Goal: Information Seeking & Learning: Check status

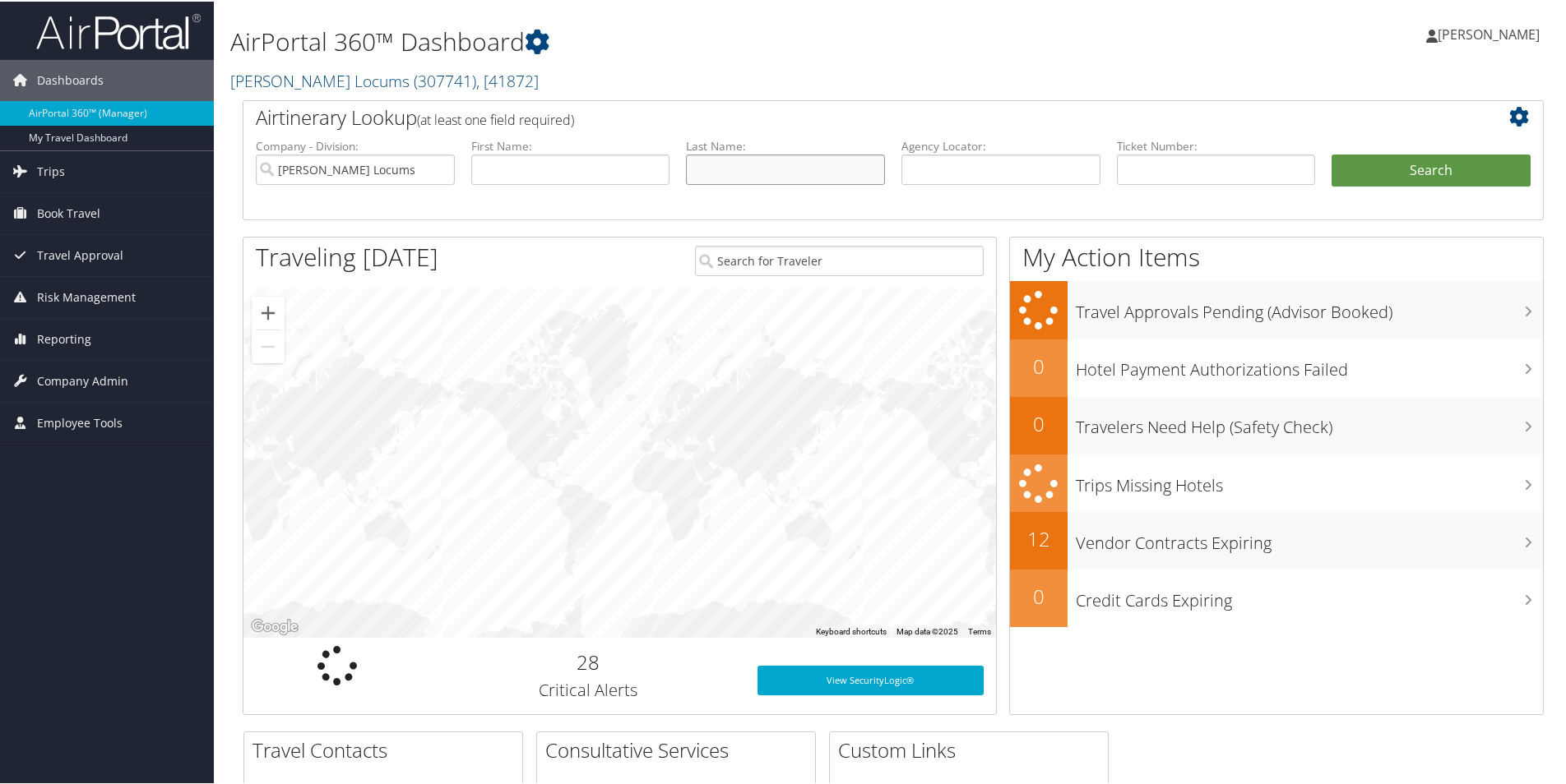
click at [696, 164] on input "text" at bounding box center [785, 168] width 199 height 30
type input "york"
drag, startPoint x: 932, startPoint y: 66, endPoint x: 945, endPoint y: 76, distance: 16.3
click at [932, 66] on h2 "Hayes Locums ( 307741 ) , [ 41872 ]" at bounding box center [672, 78] width 884 height 28
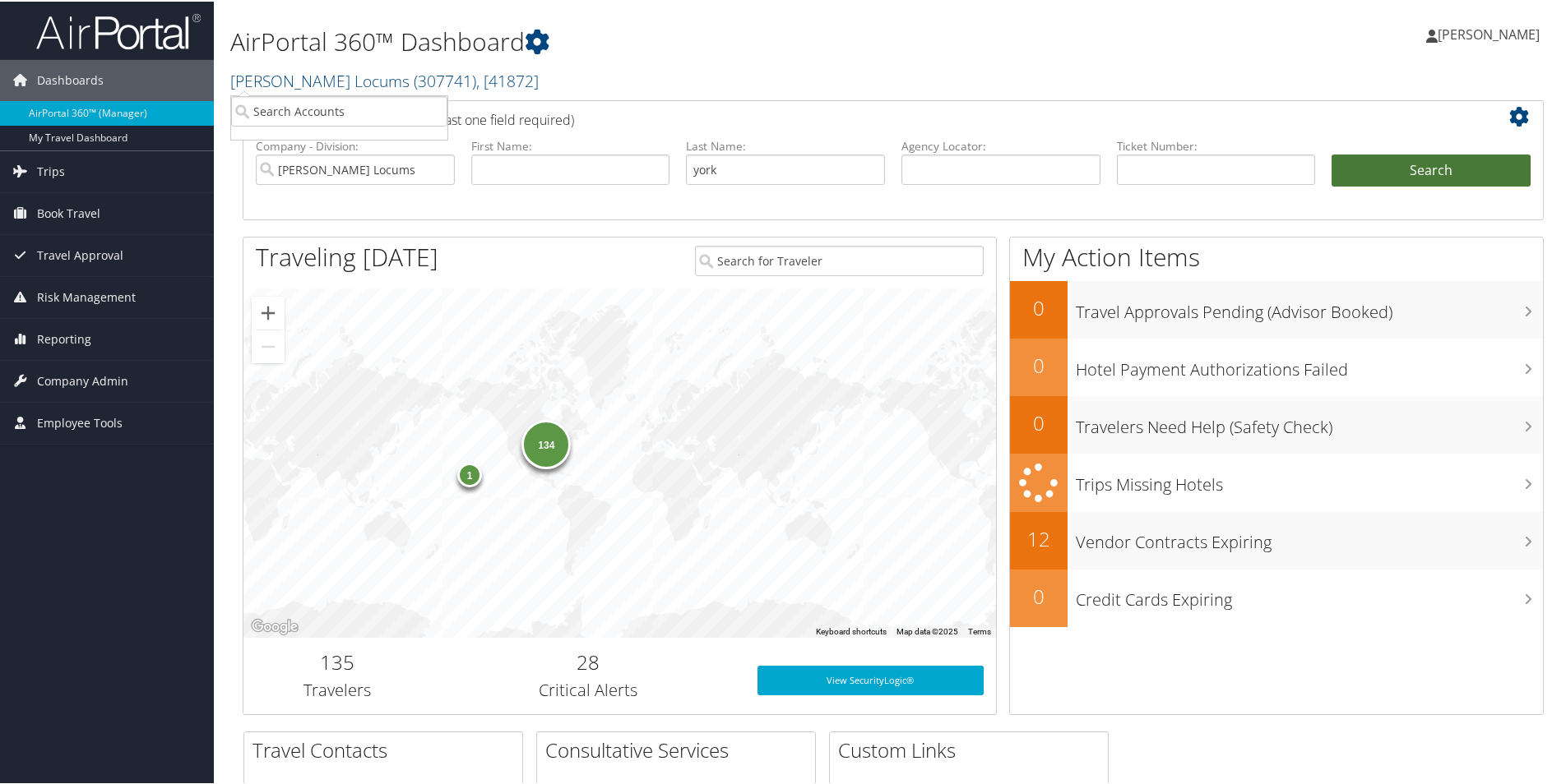
click at [1394, 155] on button "Search" at bounding box center [1430, 169] width 199 height 33
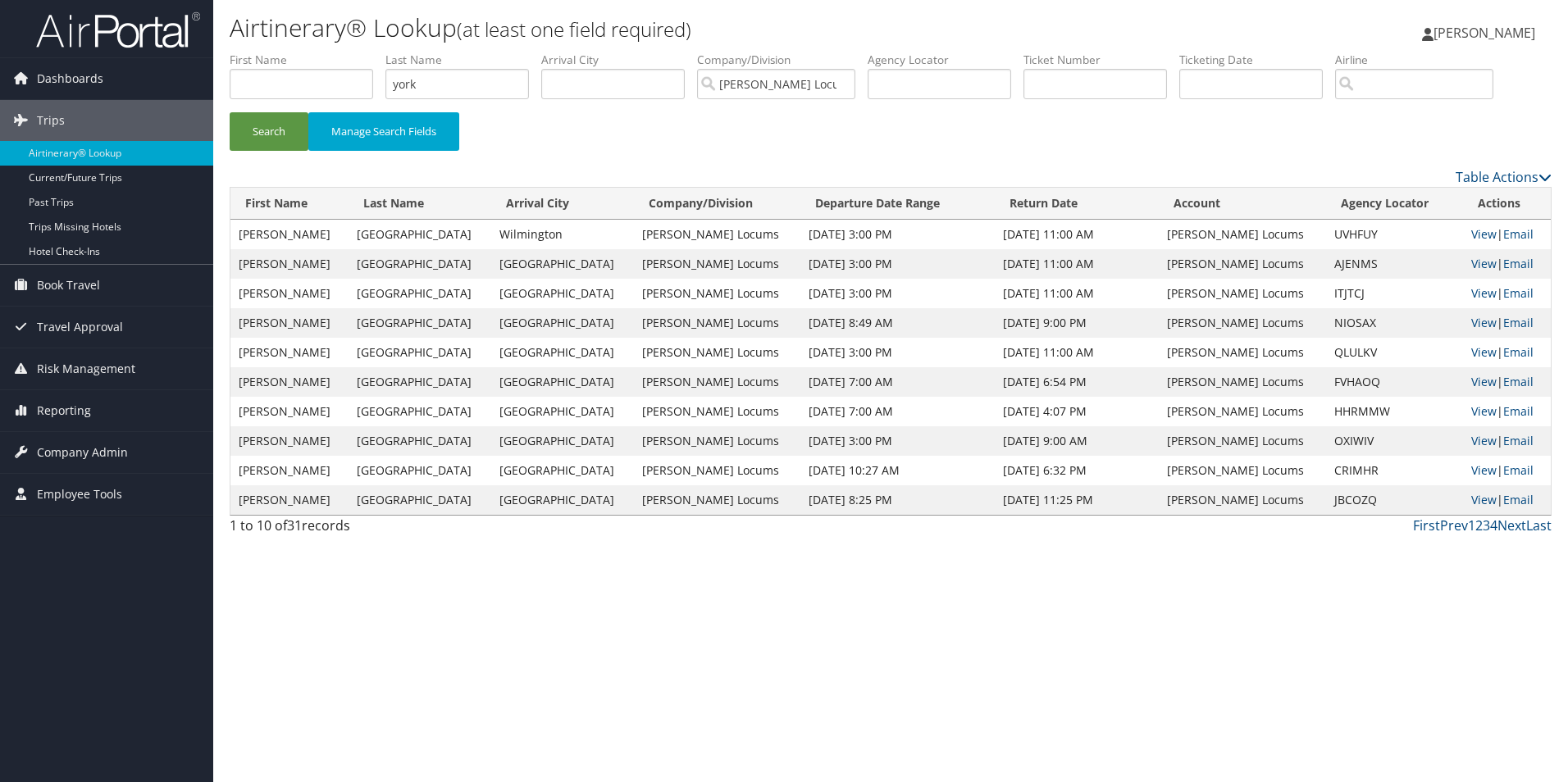
click at [796, 687] on div "Airtinerary® Lookup (at least one field required) [PERSON_NAME] [PERSON_NAME] M…" at bounding box center [891, 391] width 1355 height 782
